Goal: Navigation & Orientation: Find specific page/section

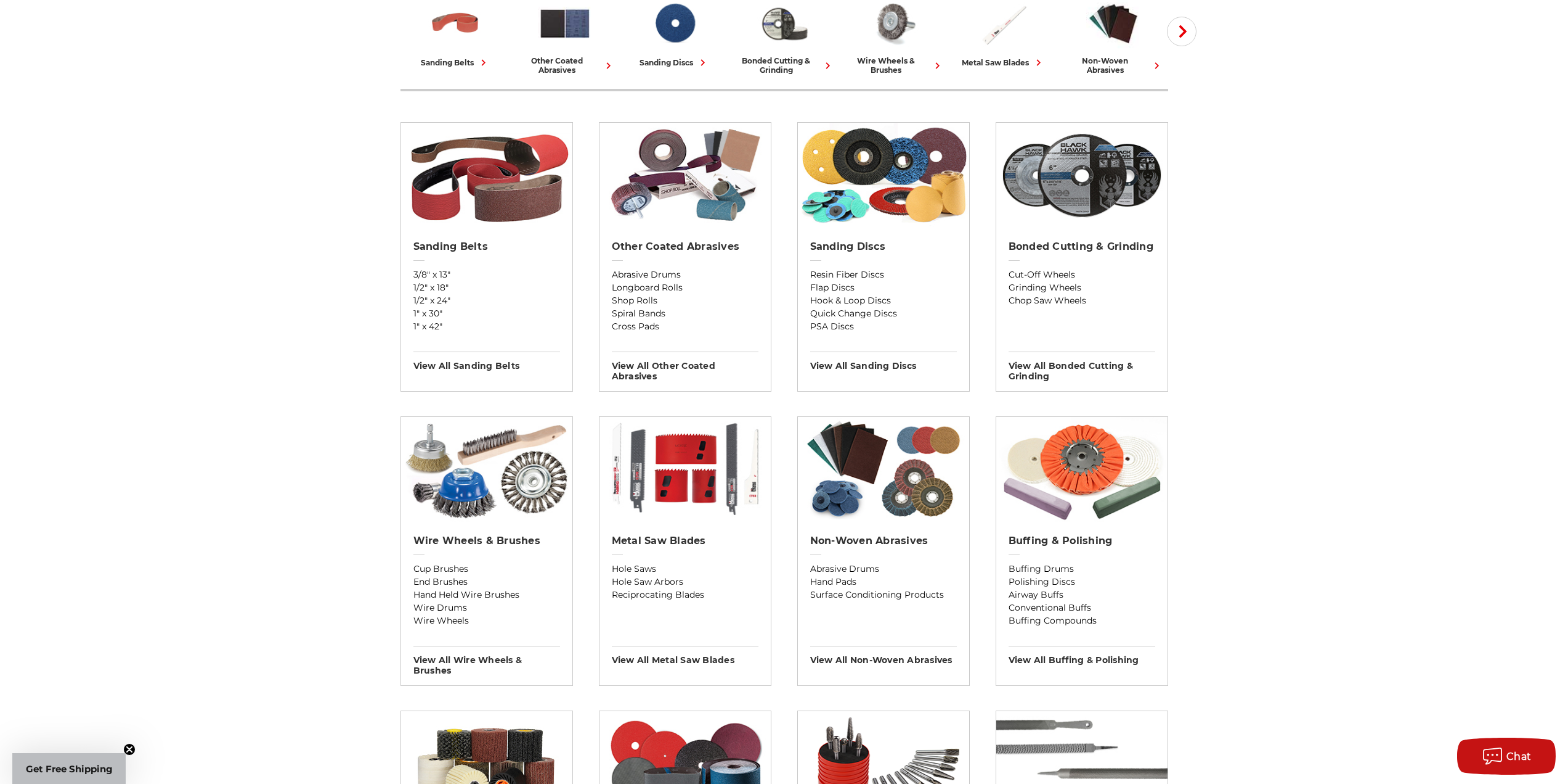
scroll to position [349, 0]
click at [1088, 246] on h2 "Bonded Cutting & Grinding" at bounding box center [1081, 246] width 147 height 12
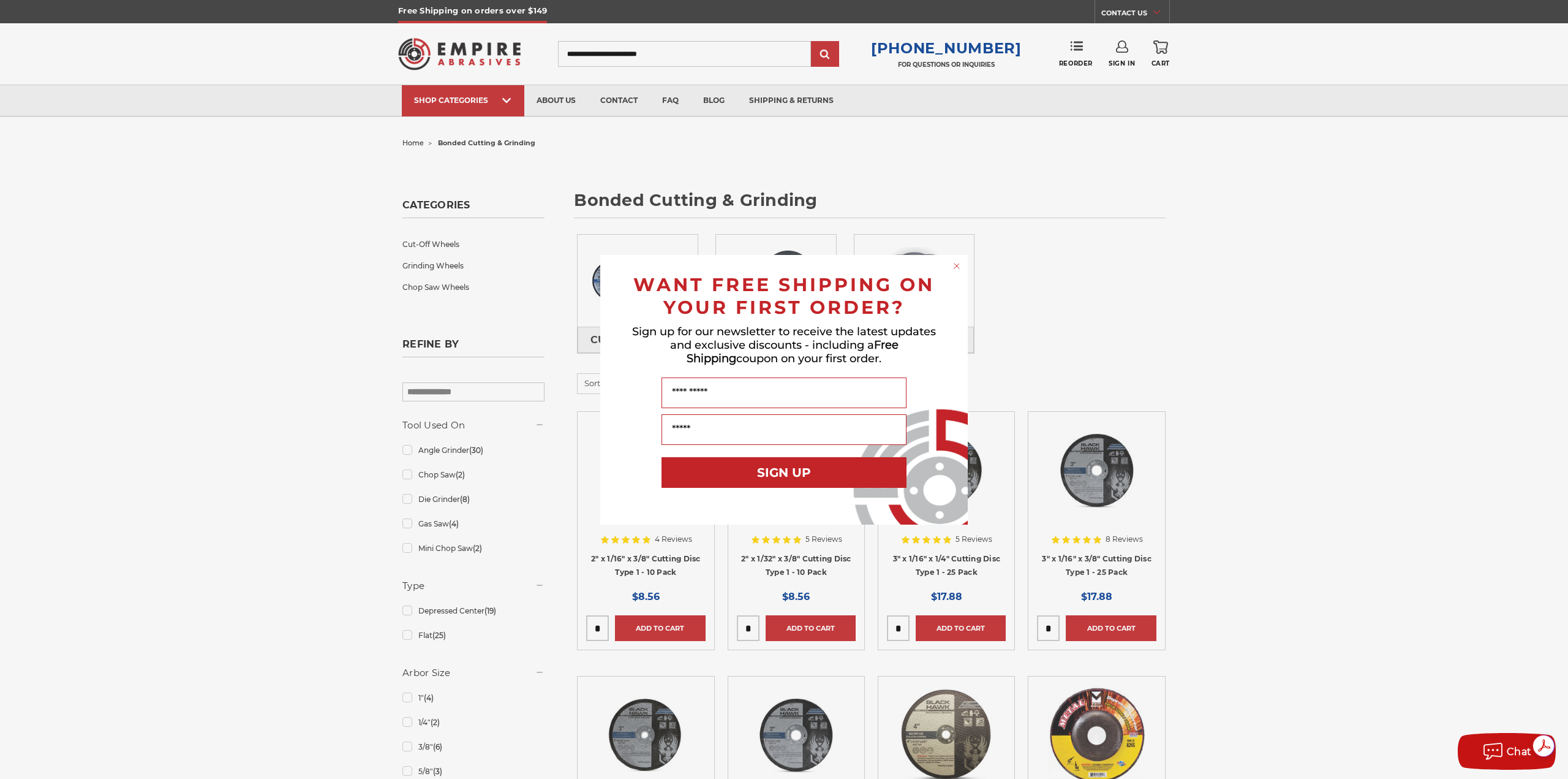
click at [959, 264] on circle "Close dialog" at bounding box center [957, 265] width 12 height 12
